Goal: Find contact information: Find contact information

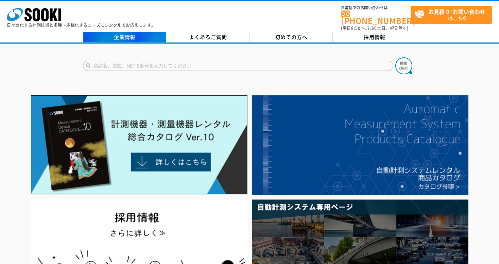
click at [130, 34] on link "企業情報" at bounding box center [124, 37] width 83 height 10
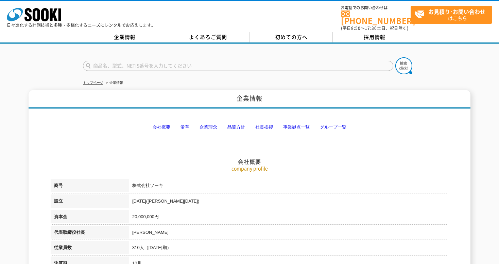
click at [259, 125] on link "社長挨拶" at bounding box center [264, 127] width 18 height 5
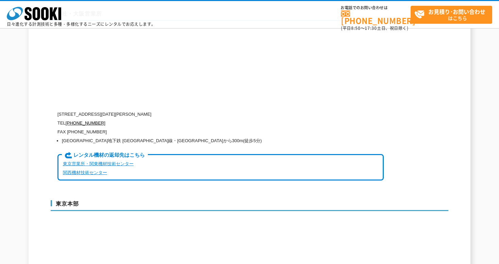
scroll to position [1549, 0]
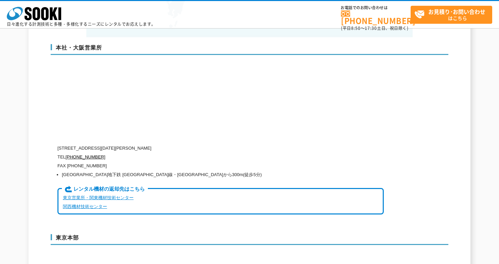
scroll to position [1685, 0]
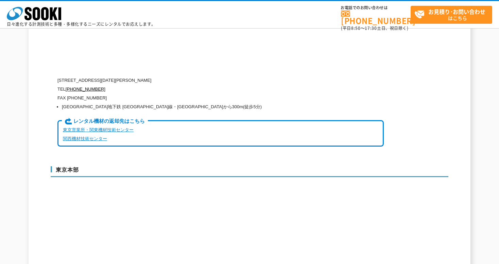
drag, startPoint x: 86, startPoint y: 67, endPoint x: 195, endPoint y: 67, distance: 109.1
click at [195, 76] on p "〒550-0005 大阪府大阪市西区西本町1-15-10 辰野西本町ビル13階" at bounding box center [220, 80] width 326 height 9
copy p "大阪府大阪市西区西本町1-15-10 辰野西本町ビル13階"
click at [438, 70] on div "本社・大阪営業所 〒550-0005 大阪府大阪市西区西本町1-15-10 辰野西本町ビル13階 TEL 0120-856-990 FAX (06)6538-…" at bounding box center [250, 64] width 398 height 190
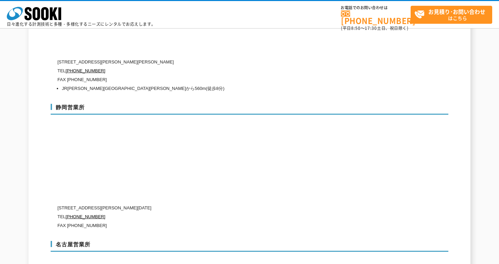
scroll to position [2229, 0]
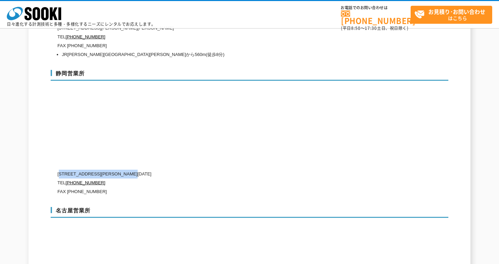
drag, startPoint x: 152, startPoint y: 161, endPoint x: 63, endPoint y: 163, distance: 89.1
click at [63, 170] on p "〒422-8034 静岡県静岡市駿河区高松1-11-13" at bounding box center [220, 174] width 326 height 9
copy p "422-8034 静岡県静岡市駿河区高松1-11-13"
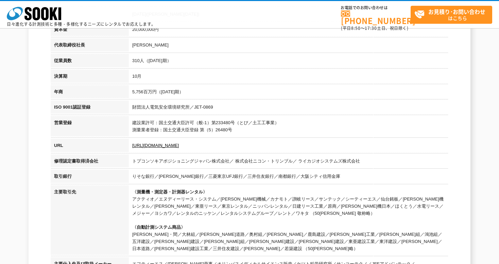
scroll to position [0, 0]
